Goal: Task Accomplishment & Management: Complete application form

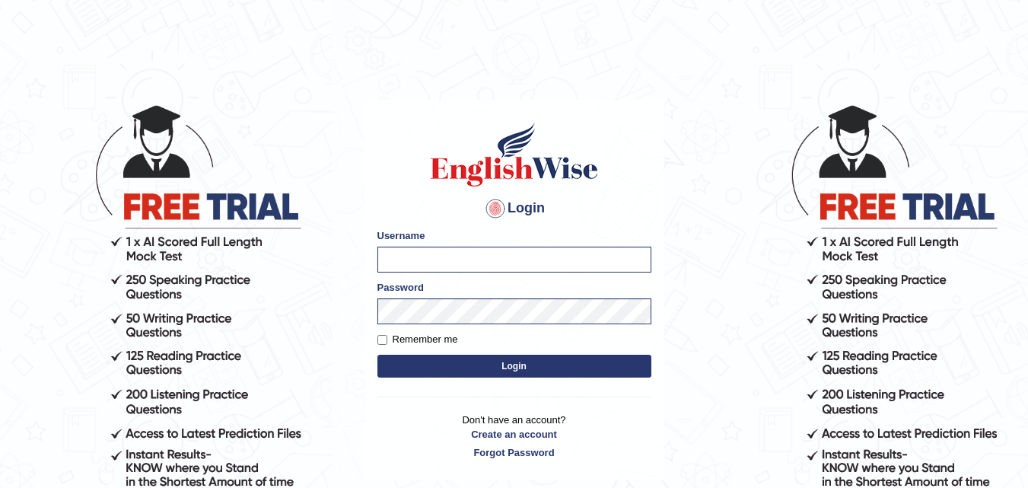
type input "javed02"
drag, startPoint x: 425, startPoint y: 257, endPoint x: 373, endPoint y: 273, distance: 54.2
click at [373, 273] on div "Login Please fix the following errors: Username javed02 Password Remember me Lo…" at bounding box center [515, 290] width 300 height 381
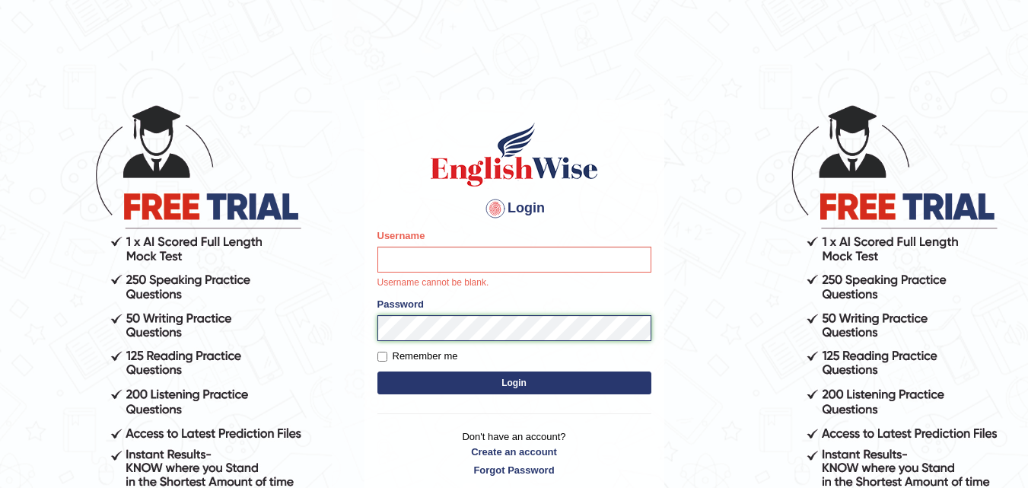
click at [330, 333] on body "Login Please fix the following errors: Username Username cannot be blank. Passw…" at bounding box center [514, 296] width 1028 height 488
click at [282, 24] on html "Login Please fix the following errors: Username Username cannot be blank. Passw…" at bounding box center [514, 244] width 1028 height 488
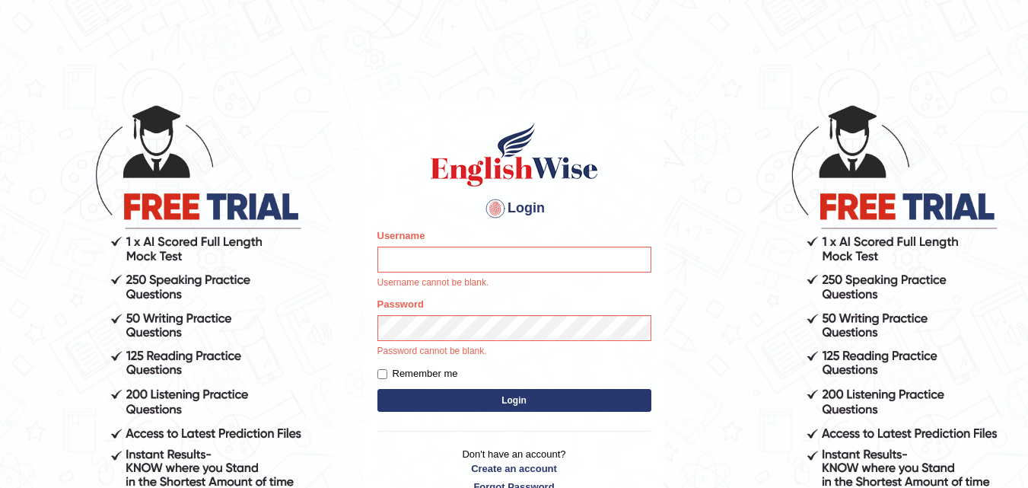
drag, startPoint x: 977, startPoint y: 3, endPoint x: 727, endPoint y: 125, distance: 277.8
click at [727, 125] on body "Login Please fix the following errors: Username Username cannot be blank. Passw…" at bounding box center [514, 296] width 1028 height 488
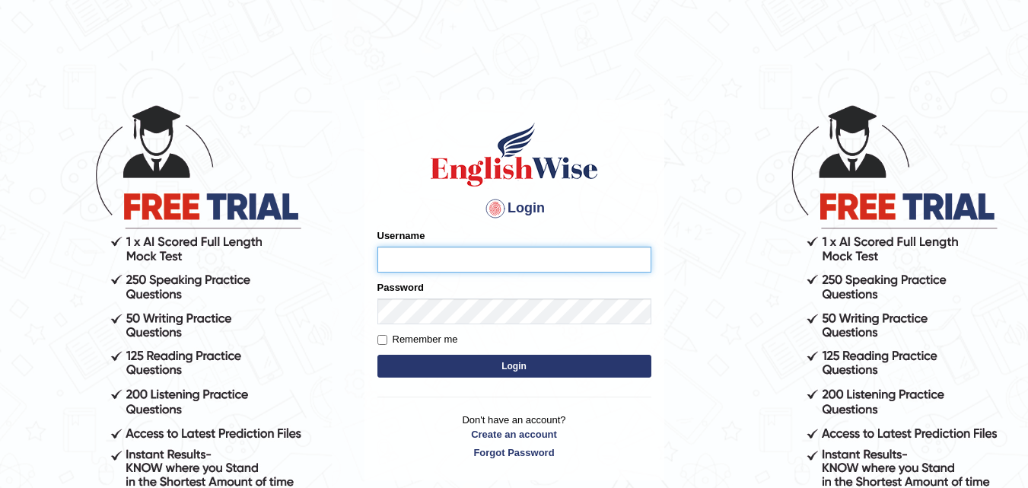
type input "javed02"
click at [436, 253] on input "javed02" at bounding box center [515, 260] width 274 height 26
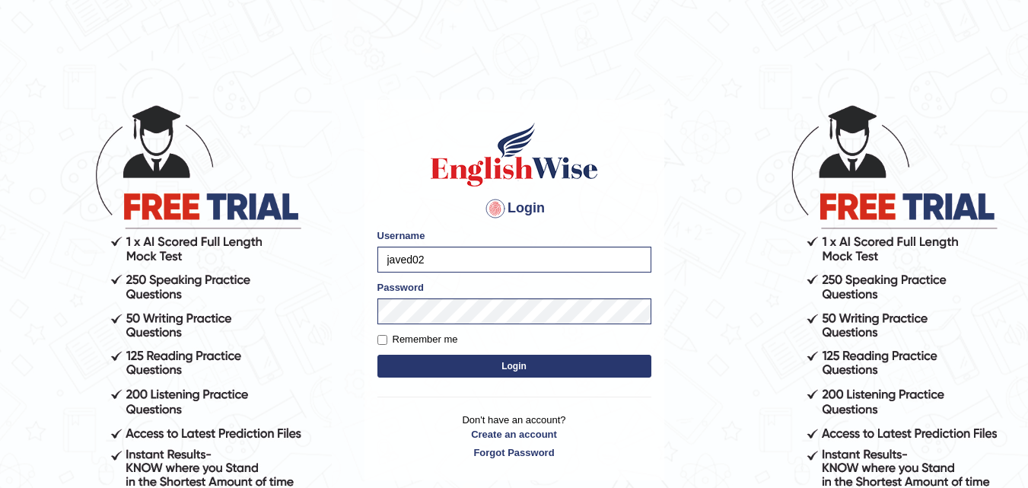
click at [391, 208] on h4 "Login" at bounding box center [515, 208] width 274 height 24
click at [464, 261] on input "javed02" at bounding box center [515, 260] width 274 height 26
click at [555, 109] on div "Login Please fix the following errors: Username javed02 Password Remember me Lo…" at bounding box center [515, 290] width 300 height 381
